Goal: Task Accomplishment & Management: Manage account settings

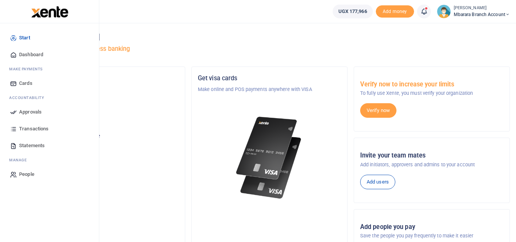
click at [16, 111] on icon at bounding box center [13, 111] width 7 height 7
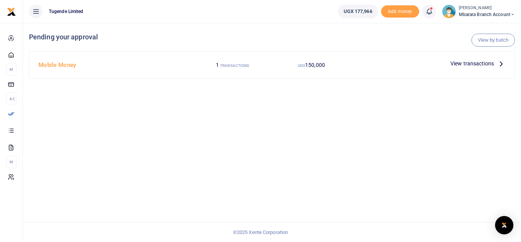
click at [472, 61] on span "View transactions" at bounding box center [473, 63] width 44 height 8
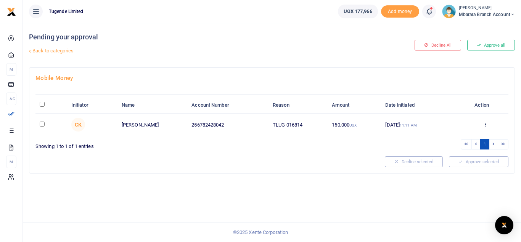
click at [42, 124] on input "checkbox" at bounding box center [42, 123] width 5 height 5
checkbox input "true"
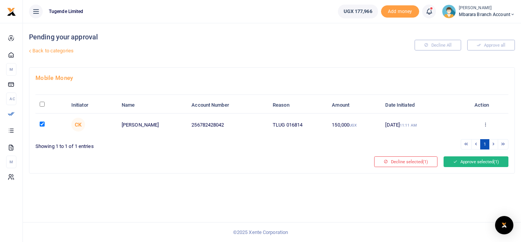
click at [480, 163] on button "Approve selected (1)" at bounding box center [476, 161] width 65 height 11
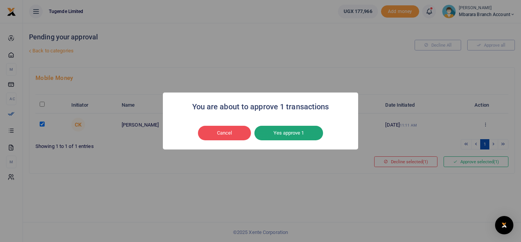
click at [290, 131] on button "Yes approve 1" at bounding box center [289, 133] width 69 height 15
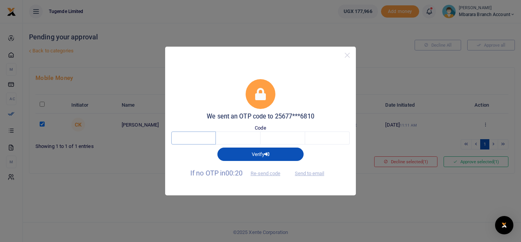
click at [205, 136] on input "text" at bounding box center [193, 137] width 45 height 13
type input "4"
type input "2"
type input "9"
type input "4"
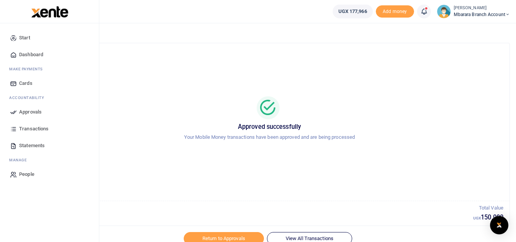
click at [40, 56] on span "Dashboard" at bounding box center [31, 55] width 24 height 8
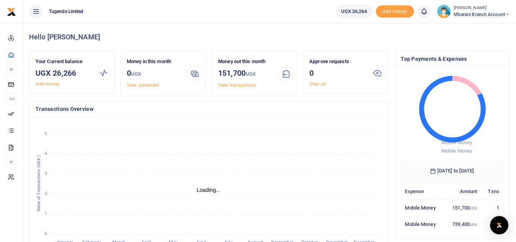
scroll to position [6, 6]
